Goal: Information Seeking & Learning: Understand process/instructions

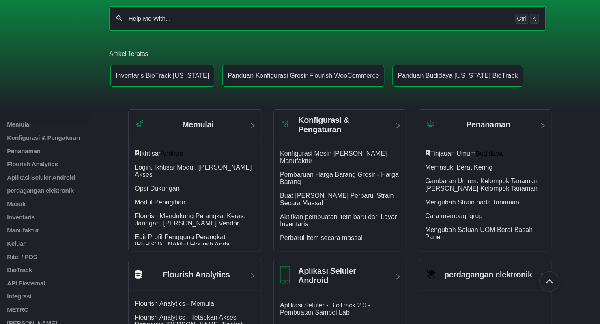
scroll to position [78, 0]
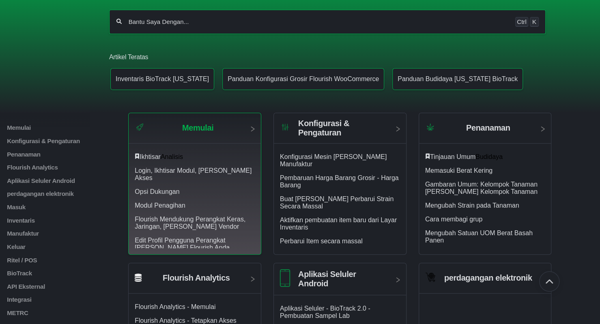
click at [186, 123] on font "Memulai" at bounding box center [197, 127] width 31 height 9
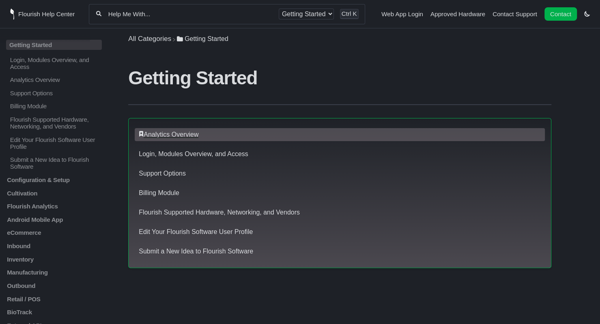
click at [163, 131] on link "Analytics Overview" at bounding box center [171, 134] width 55 height 7
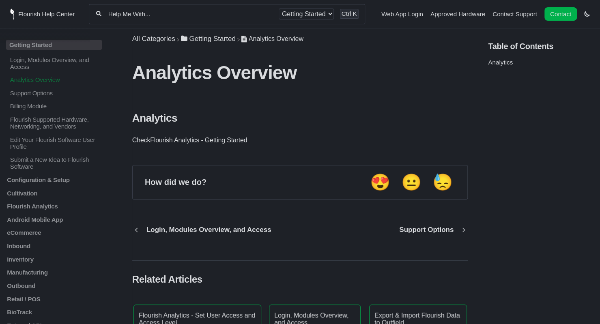
click at [495, 62] on link "Analytics" at bounding box center [500, 62] width 25 height 7
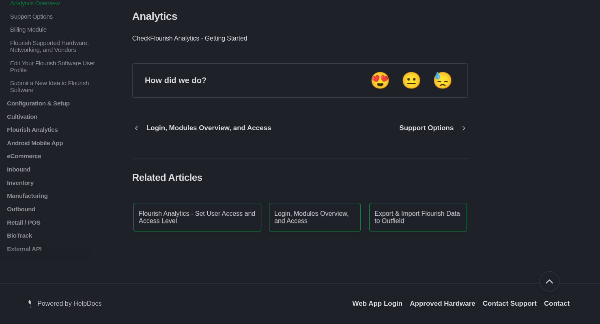
click at [174, 40] on link "Flourish Analytics - Getting Started" at bounding box center [198, 38] width 97 height 7
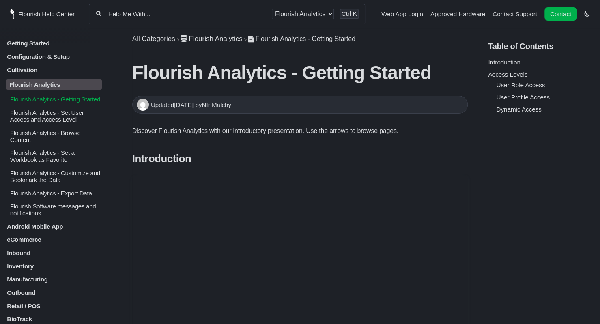
click at [35, 43] on p "Getting Started" at bounding box center [54, 43] width 96 height 7
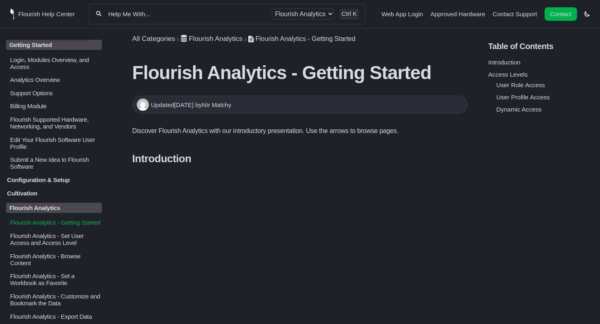
click at [33, 60] on p "Login, Modules Overview, and Access" at bounding box center [55, 63] width 93 height 14
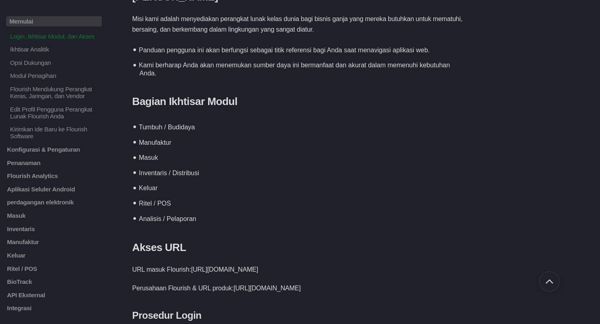
scroll to position [243, 0]
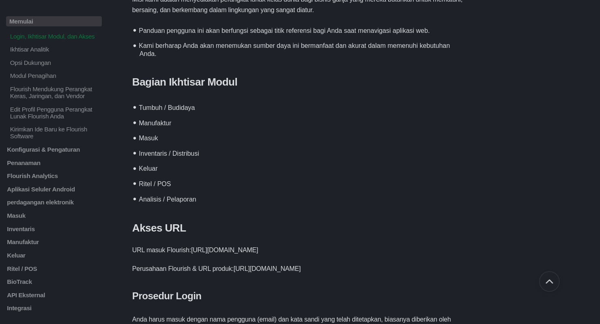
click at [258, 248] on font "https://app.flourishsoftware.com/login" at bounding box center [224, 250] width 67 height 7
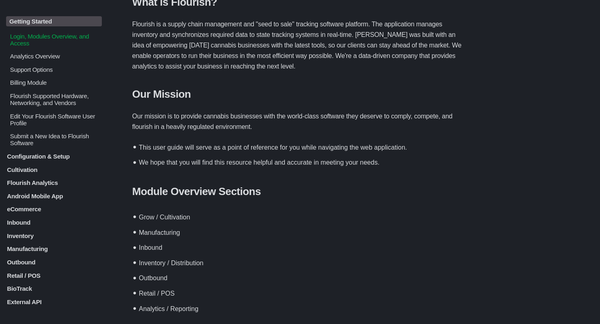
scroll to position [0, 0]
